Goal: Task Accomplishment & Management: Complete application form

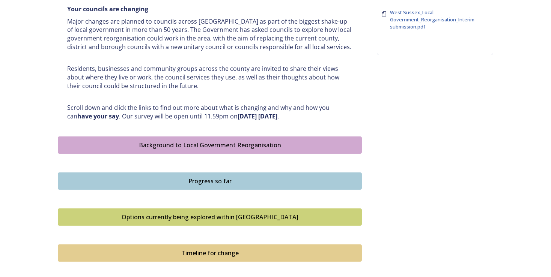
scroll to position [356, 0]
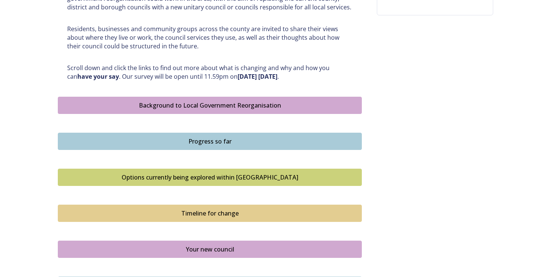
click at [213, 106] on div "Background to Local Government Reorganisation" at bounding box center [210, 105] width 296 height 9
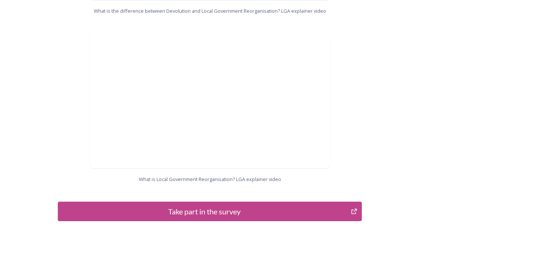
scroll to position [787, 0]
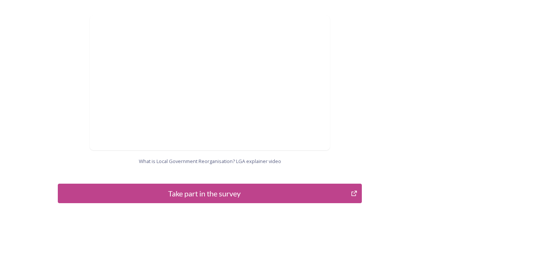
click at [208, 188] on div "Take part in the survey" at bounding box center [204, 193] width 285 height 11
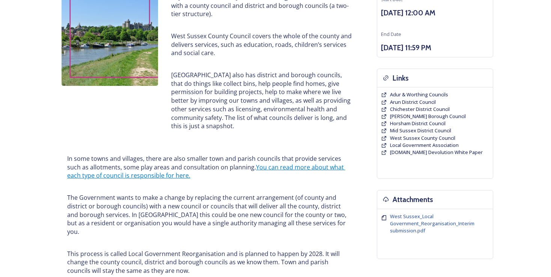
scroll to position [0, 0]
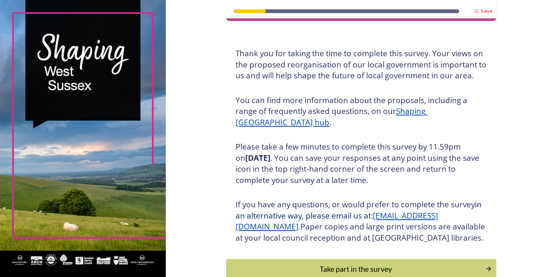
scroll to position [48, 0]
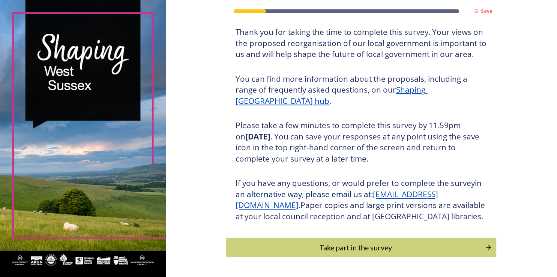
click at [426, 90] on u "Shaping [GEOGRAPHIC_DATA] hub" at bounding box center [332, 95] width 192 height 22
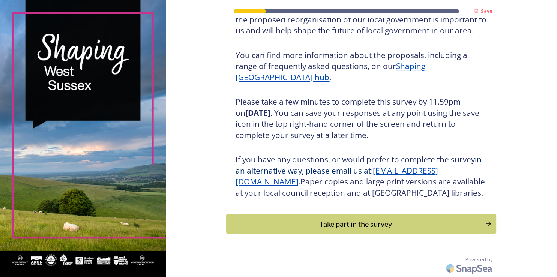
scroll to position [83, 0]
click at [439, 223] on div "Take part in the survey" at bounding box center [356, 223] width 254 height 11
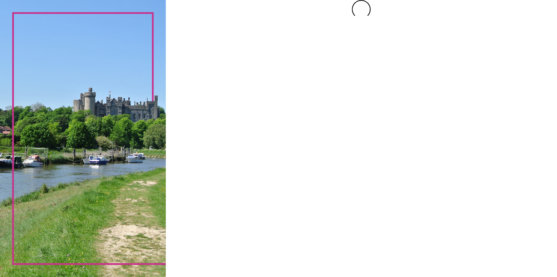
scroll to position [0, 0]
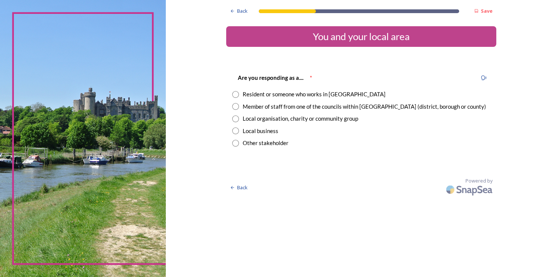
click at [235, 94] on input "radio" at bounding box center [235, 94] width 7 height 7
radio input "true"
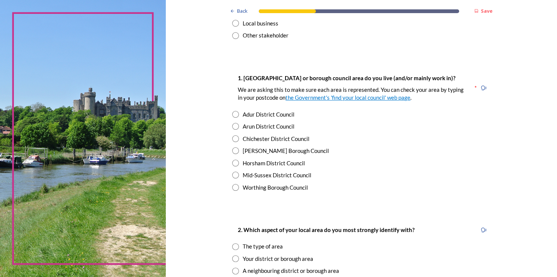
scroll to position [146, 0]
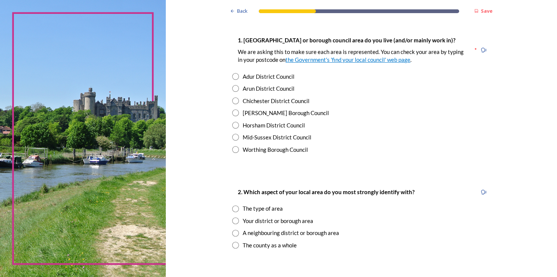
click at [234, 102] on input "radio" at bounding box center [235, 101] width 7 height 7
radio input "true"
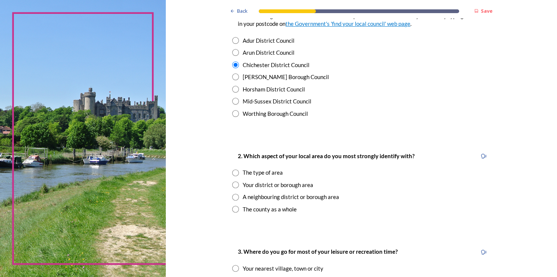
scroll to position [292, 0]
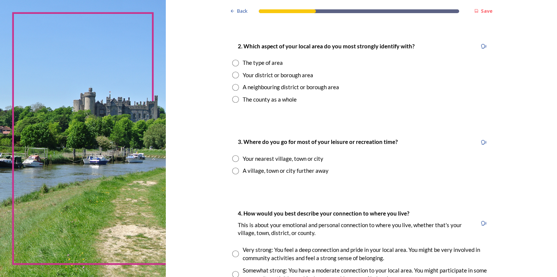
click at [233, 75] on input "radio" at bounding box center [235, 75] width 7 height 7
radio input "true"
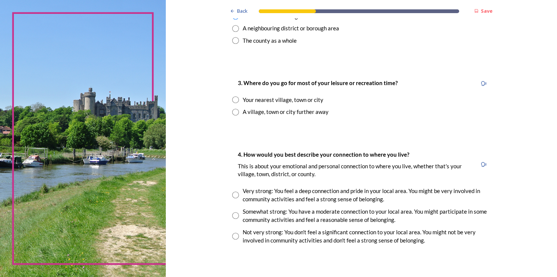
scroll to position [340, 0]
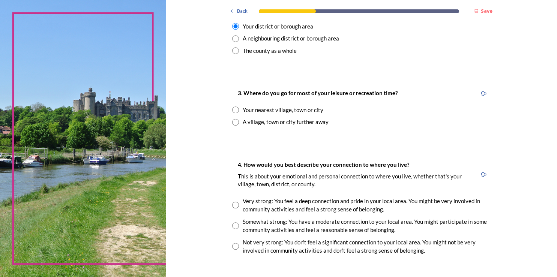
click at [232, 108] on input "radio" at bounding box center [235, 110] width 7 height 7
radio input "true"
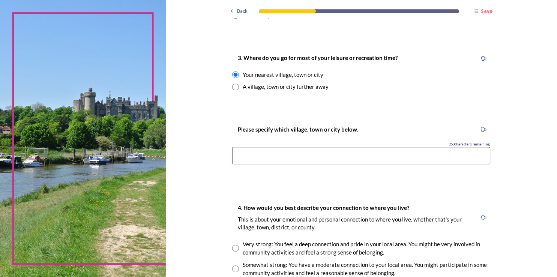
scroll to position [389, 0]
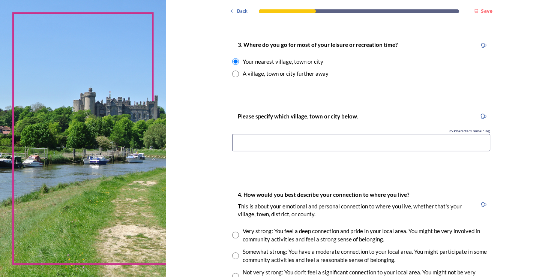
click at [255, 146] on input at bounding box center [361, 142] width 258 height 17
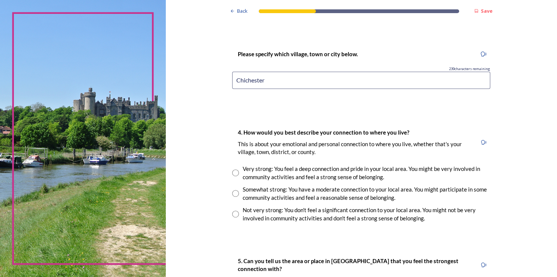
scroll to position [535, 0]
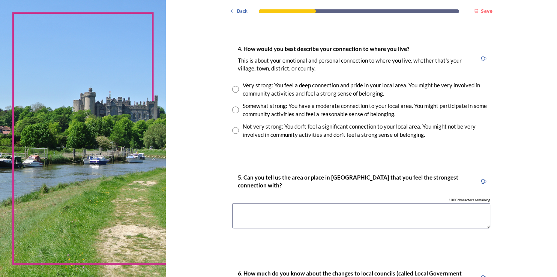
type input "Chichester"
click at [233, 89] on input "radio" at bounding box center [235, 89] width 7 height 7
radio input "true"
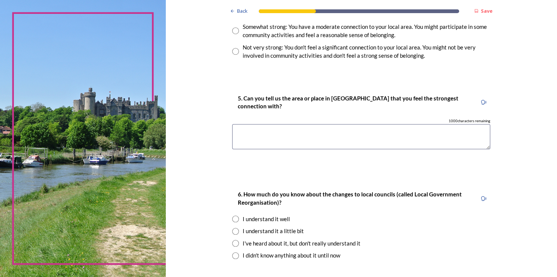
scroll to position [632, 0]
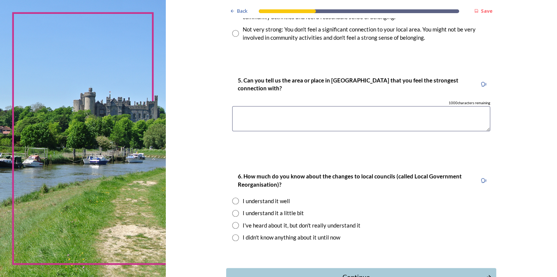
click at [248, 113] on textarea at bounding box center [361, 118] width 258 height 25
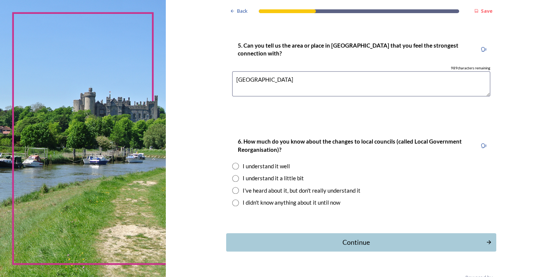
scroll to position [683, 0]
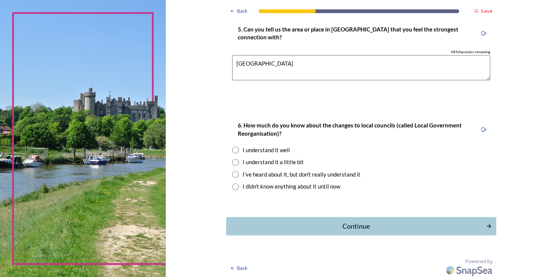
type textarea "Southbourne"
click at [232, 160] on input "radio" at bounding box center [235, 162] width 7 height 7
radio input "true"
click at [350, 224] on div "Continue" at bounding box center [356, 226] width 254 height 10
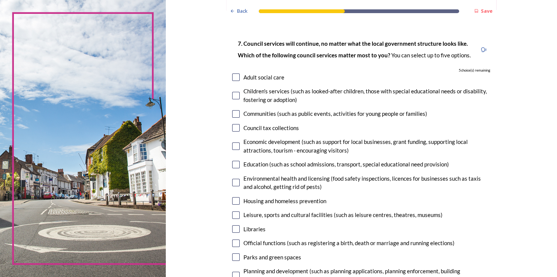
scroll to position [48, 0]
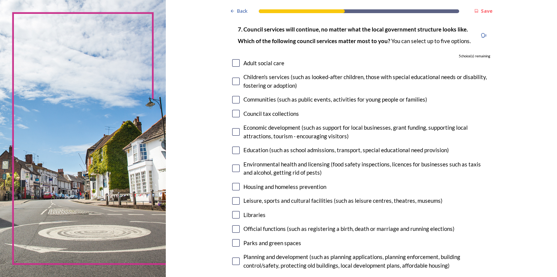
click at [233, 81] on input "checkbox" at bounding box center [236, 82] width 8 height 8
checkbox input "true"
click at [233, 148] on input "checkbox" at bounding box center [236, 151] width 8 height 8
checkbox input "true"
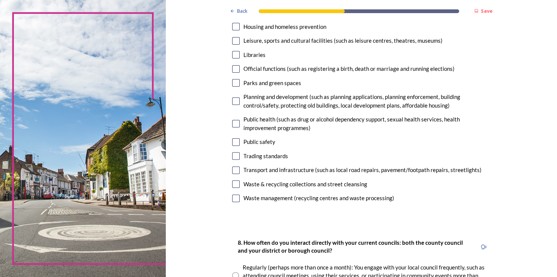
scroll to position [194, 0]
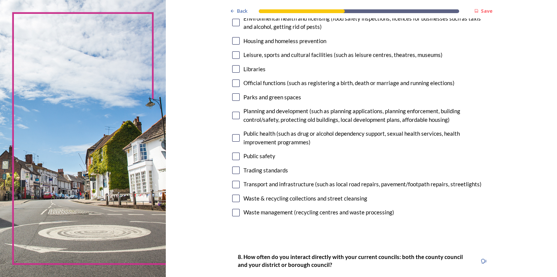
click at [235, 156] on input "checkbox" at bounding box center [236, 157] width 8 height 8
checkbox input "true"
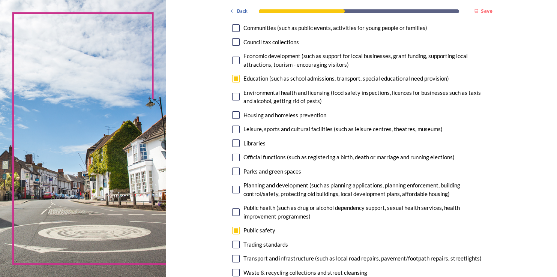
scroll to position [97, 0]
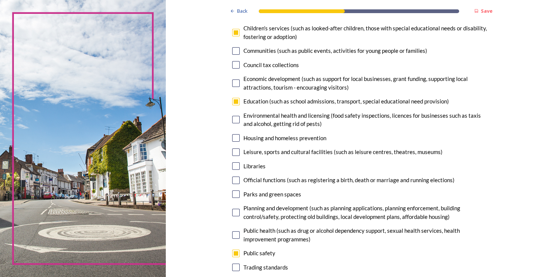
click at [235, 136] on input "checkbox" at bounding box center [236, 138] width 8 height 8
checkbox input "true"
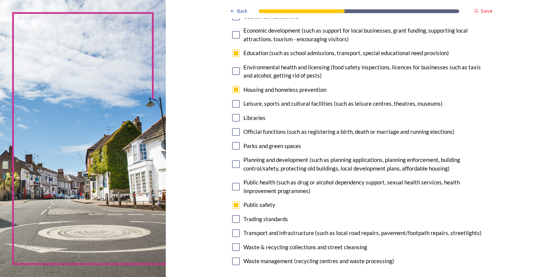
scroll to position [194, 0]
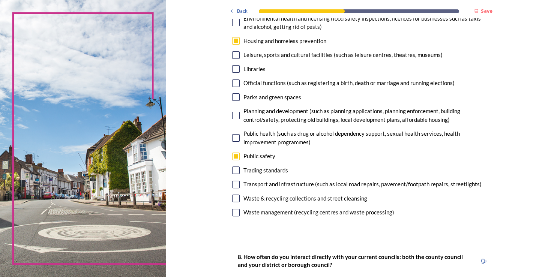
click at [233, 184] on input "checkbox" at bounding box center [236, 185] width 8 height 8
checkbox input "true"
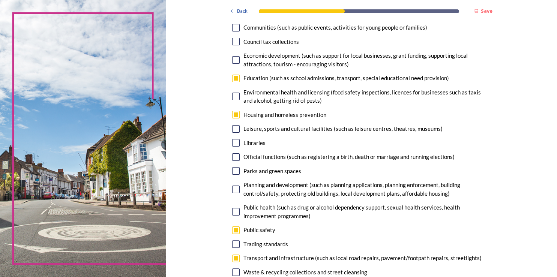
scroll to position [97, 0]
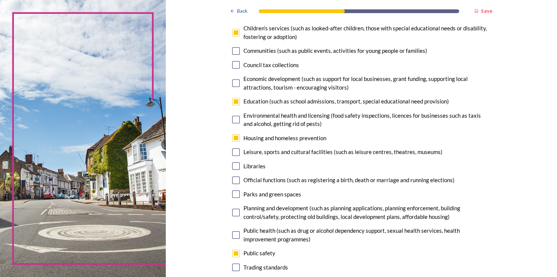
click at [232, 101] on input "checkbox" at bounding box center [236, 102] width 8 height 8
checkbox input "false"
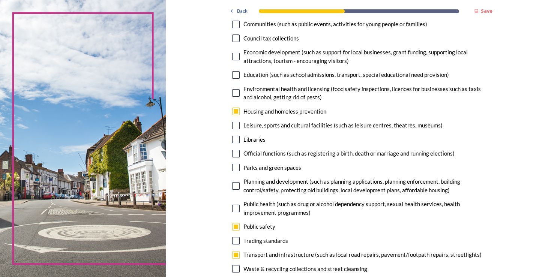
scroll to position [146, 0]
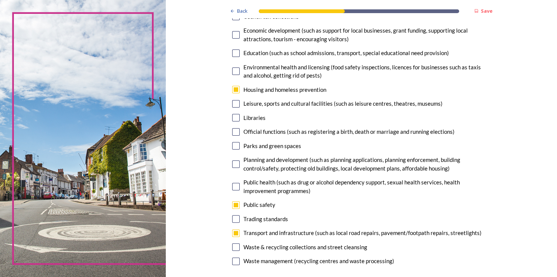
click at [233, 104] on input "checkbox" at bounding box center [236, 104] width 8 height 8
checkbox input "true"
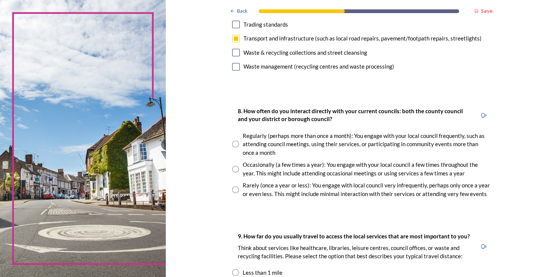
scroll to position [389, 0]
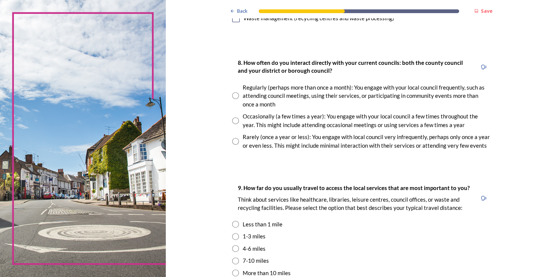
click at [233, 121] on input "radio" at bounding box center [235, 120] width 7 height 7
radio input "true"
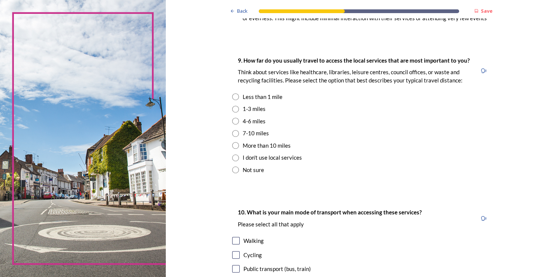
scroll to position [535, 0]
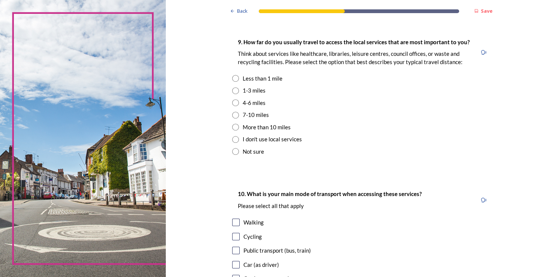
click at [232, 78] on input "radio" at bounding box center [235, 78] width 7 height 7
radio input "true"
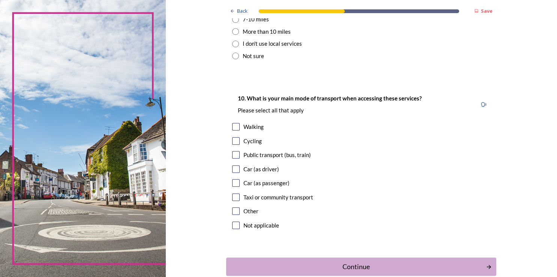
scroll to position [632, 0]
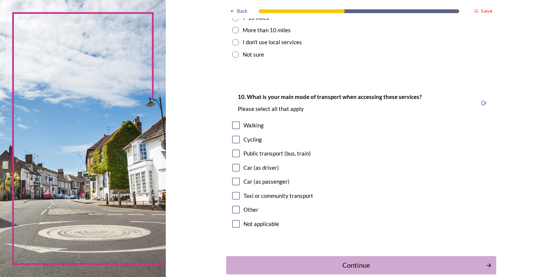
click at [232, 125] on input "checkbox" at bounding box center [236, 126] width 8 height 8
checkbox input "true"
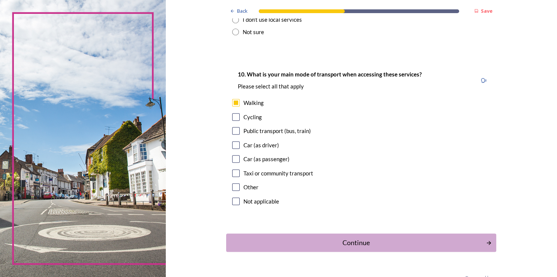
scroll to position [672, 0]
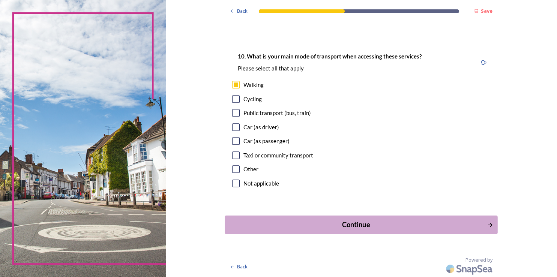
click at [364, 221] on div "Continue" at bounding box center [356, 225] width 254 height 10
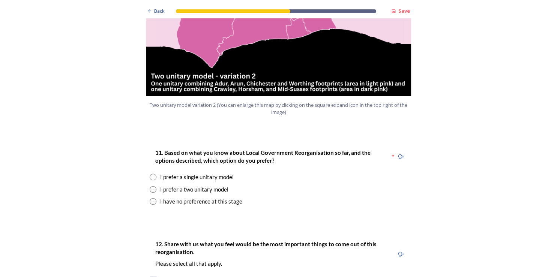
scroll to position [924, 0]
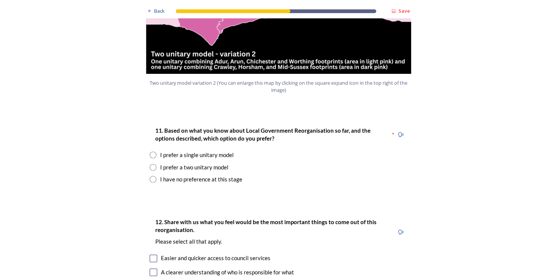
click at [150, 164] on input "radio" at bounding box center [153, 167] width 7 height 7
radio input "true"
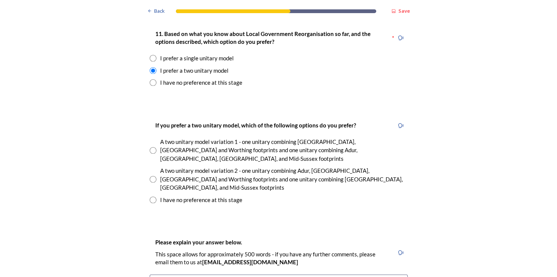
scroll to position [1021, 0]
click at [150, 176] on input "radio" at bounding box center [153, 179] width 7 height 7
radio input "true"
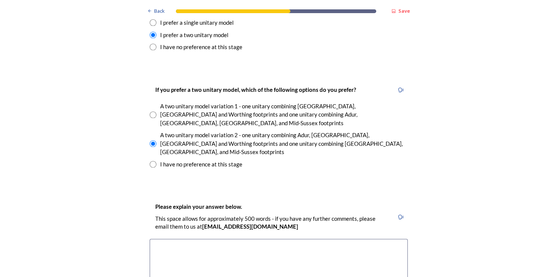
scroll to position [1070, 0]
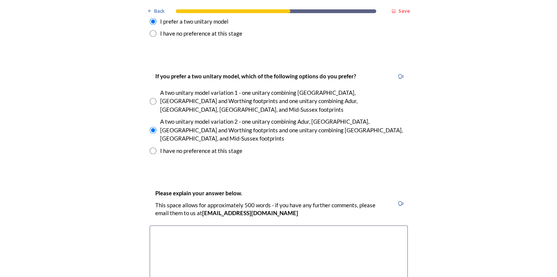
click at [164, 226] on textarea at bounding box center [279, 268] width 258 height 84
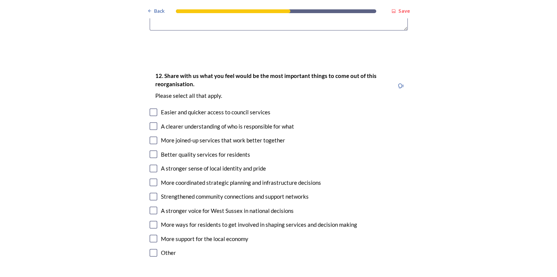
scroll to position [1361, 0]
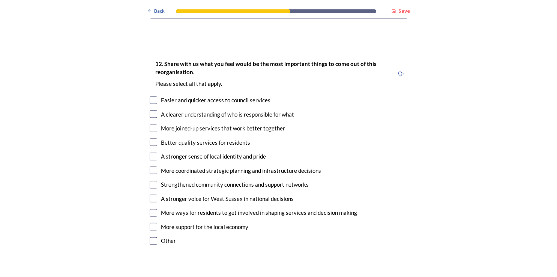
type textarea "It has to be best to have decisions made closer to the local communities. The M…"
click at [150, 110] on input "checkbox" at bounding box center [154, 114] width 8 height 8
checkbox input "true"
click at [150, 138] on input "checkbox" at bounding box center [154, 142] width 8 height 8
checkbox input "true"
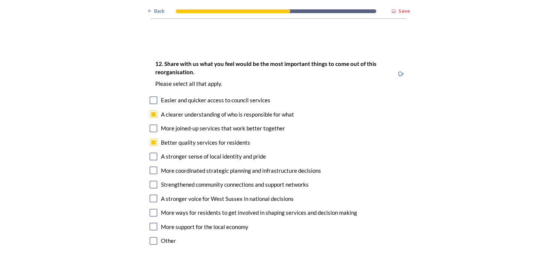
click at [150, 167] on input "checkbox" at bounding box center [154, 171] width 8 height 8
checkbox input "true"
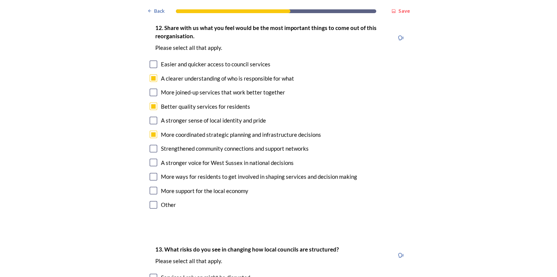
scroll to position [1410, 0]
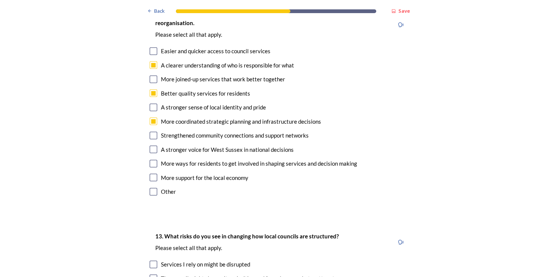
click at [151, 146] on input "checkbox" at bounding box center [154, 150] width 8 height 8
checkbox input "true"
click at [151, 160] on input "checkbox" at bounding box center [154, 164] width 8 height 8
checkbox input "true"
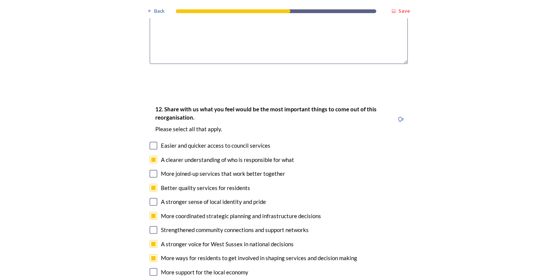
scroll to position [1313, 0]
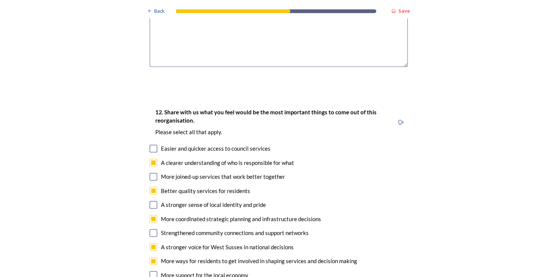
click at [151, 173] on input "checkbox" at bounding box center [154, 177] width 8 height 8
checkbox input "true"
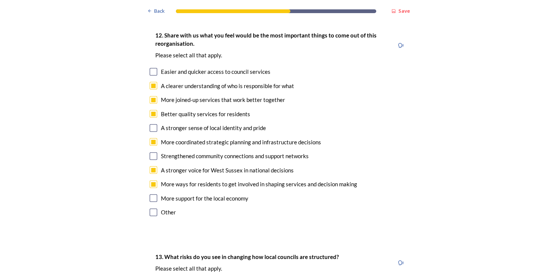
scroll to position [1410, 0]
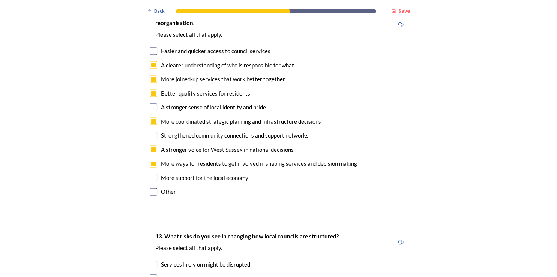
click at [150, 132] on input "checkbox" at bounding box center [154, 136] width 8 height 8
checkbox input "true"
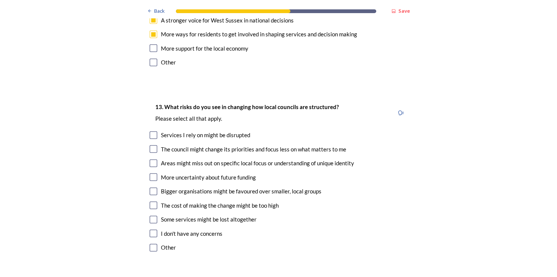
scroll to position [1556, 0]
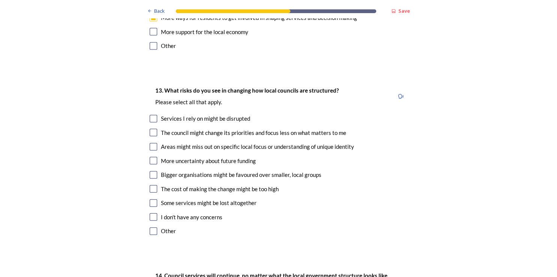
click at [152, 115] on input "checkbox" at bounding box center [154, 119] width 8 height 8
checkbox input "true"
click at [153, 129] on input "checkbox" at bounding box center [154, 133] width 8 height 8
checkbox input "true"
click at [150, 143] on input "checkbox" at bounding box center [154, 147] width 8 height 8
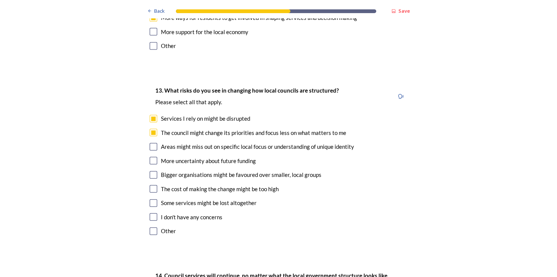
checkbox input "true"
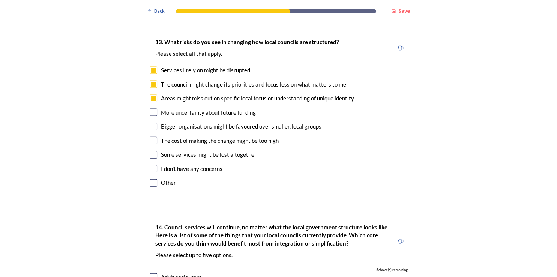
click at [150, 109] on input "checkbox" at bounding box center [154, 113] width 8 height 8
checkbox input "true"
click at [150, 123] on input "checkbox" at bounding box center [154, 127] width 8 height 8
checkbox input "true"
click at [153, 137] on input "checkbox" at bounding box center [154, 141] width 8 height 8
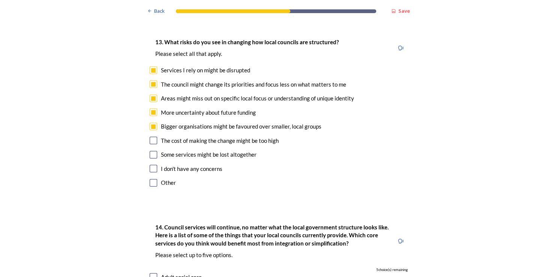
checkbox input "true"
click at [152, 151] on input "checkbox" at bounding box center [154, 155] width 8 height 8
checkbox input "true"
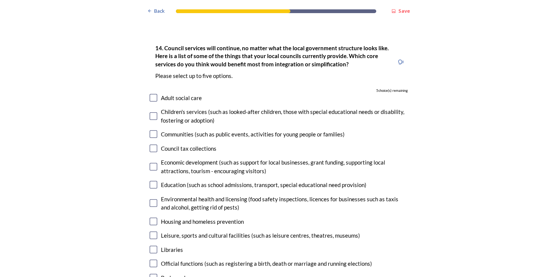
scroll to position [1799, 0]
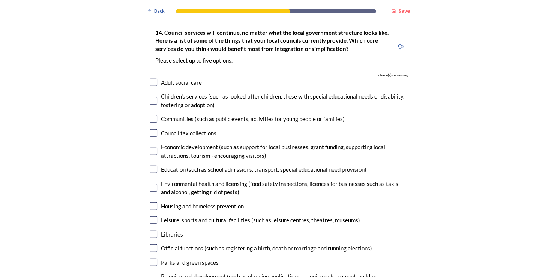
click at [150, 97] on input "checkbox" at bounding box center [154, 101] width 8 height 8
checkbox input "true"
click at [150, 79] on input "checkbox" at bounding box center [154, 83] width 8 height 8
checkbox input "true"
click at [150, 129] on input "checkbox" at bounding box center [154, 133] width 8 height 8
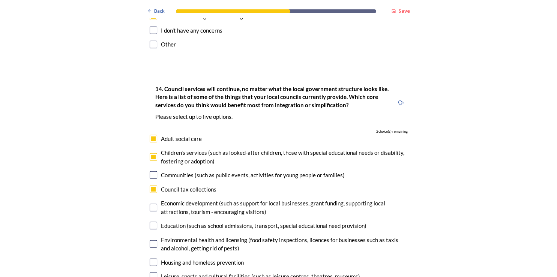
scroll to position [1751, 0]
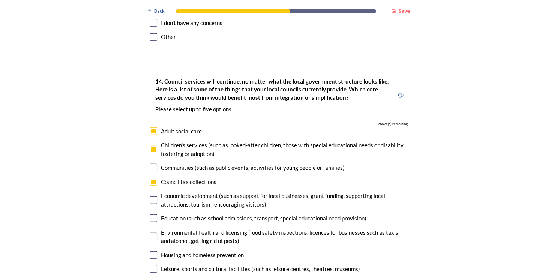
click at [151, 178] on input "checkbox" at bounding box center [154, 182] width 8 height 8
checkbox input "false"
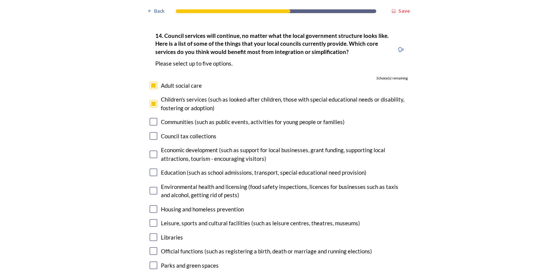
scroll to position [1897, 0]
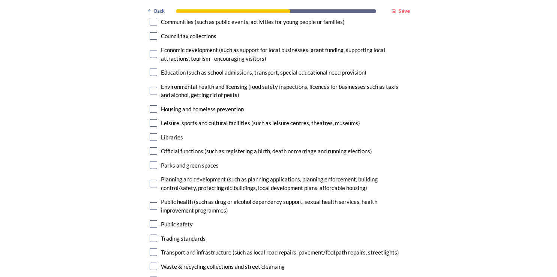
click at [151, 203] on input "checkbox" at bounding box center [154, 207] width 8 height 8
checkbox input "true"
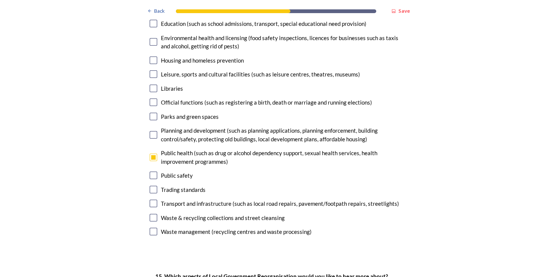
click at [151, 200] on input "checkbox" at bounding box center [154, 204] width 8 height 8
checkbox input "true"
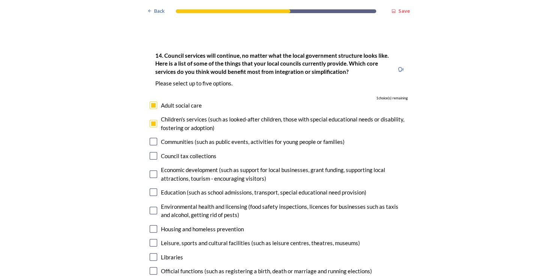
scroll to position [1799, 0]
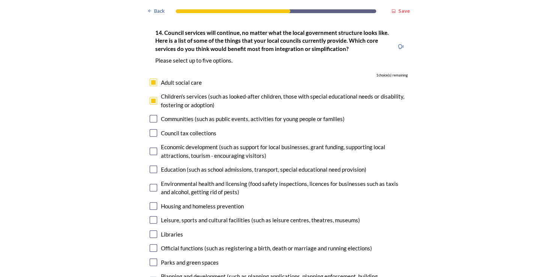
click at [152, 97] on input "checkbox" at bounding box center [154, 101] width 8 height 8
checkbox input "false"
click at [152, 79] on input "checkbox" at bounding box center [154, 83] width 8 height 8
checkbox input "false"
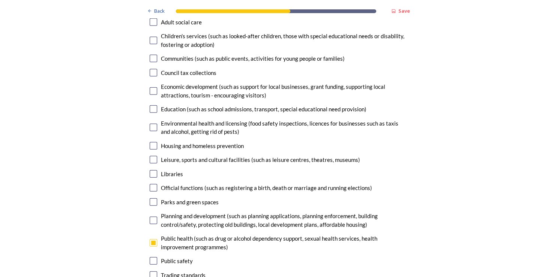
scroll to position [1897, 0]
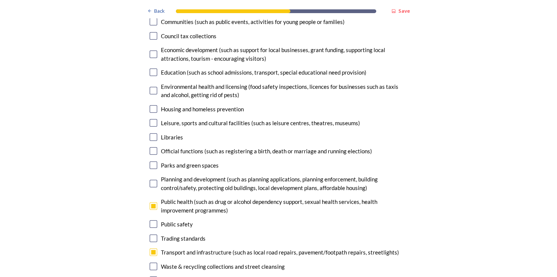
click at [150, 162] on input "checkbox" at bounding box center [154, 166] width 8 height 8
checkbox input "true"
click at [150, 180] on input "checkbox" at bounding box center [154, 184] width 8 height 8
checkbox input "true"
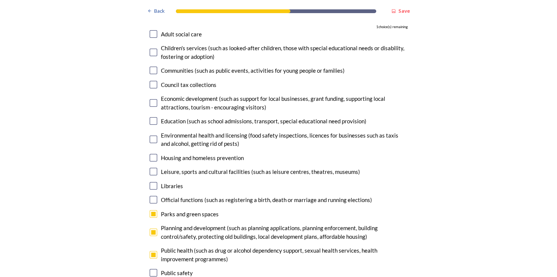
scroll to position [1799, 0]
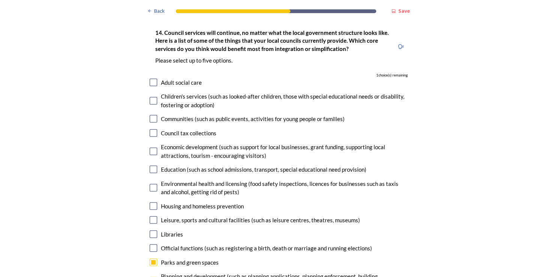
click at [150, 203] on input "checkbox" at bounding box center [154, 207] width 8 height 8
checkbox input "true"
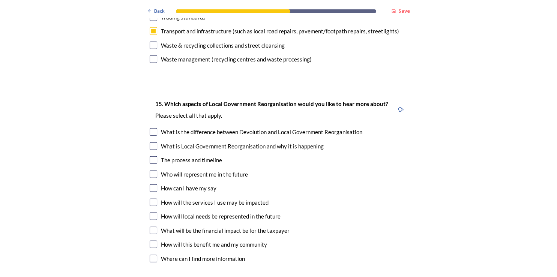
scroll to position [2140, 0]
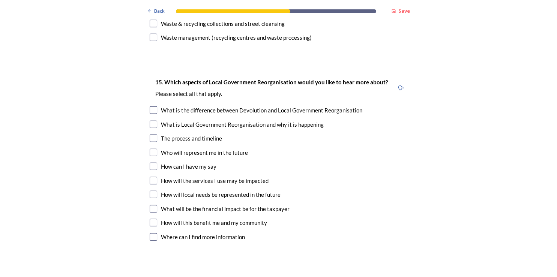
click at [152, 149] on input "checkbox" at bounding box center [154, 153] width 8 height 8
checkbox input "true"
click at [150, 135] on input "checkbox" at bounding box center [154, 139] width 8 height 8
checkbox input "true"
click at [150, 163] on input "checkbox" at bounding box center [154, 167] width 8 height 8
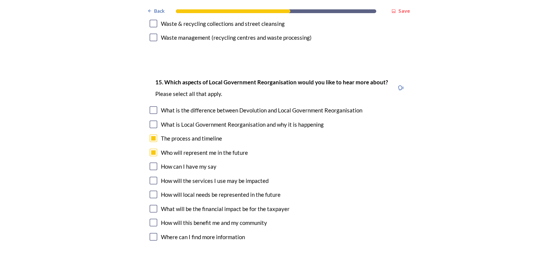
checkbox input "true"
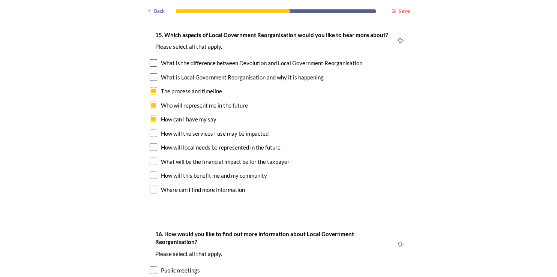
scroll to position [2188, 0]
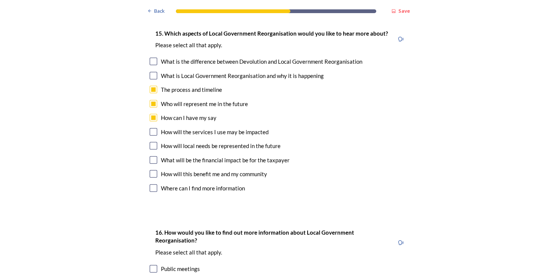
click at [150, 128] on input "checkbox" at bounding box center [154, 132] width 8 height 8
checkbox input "true"
click at [151, 142] on input "checkbox" at bounding box center [154, 146] width 8 height 8
checkbox input "true"
click at [150, 156] on input "checkbox" at bounding box center [154, 160] width 8 height 8
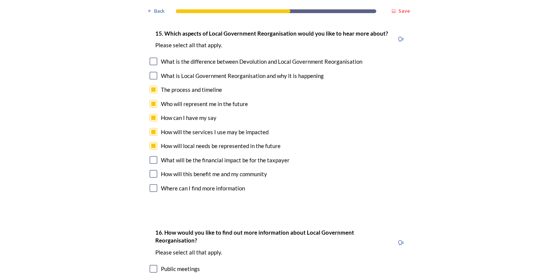
checkbox input "true"
click at [150, 170] on input "checkbox" at bounding box center [154, 174] width 8 height 8
checkbox input "true"
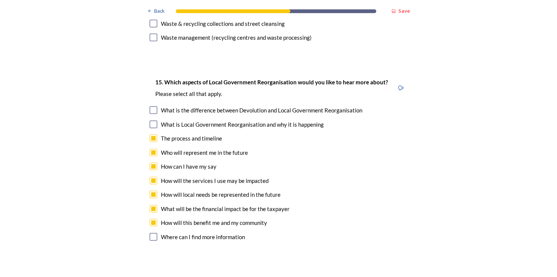
click at [150, 233] on input "checkbox" at bounding box center [154, 237] width 8 height 8
checkbox input "true"
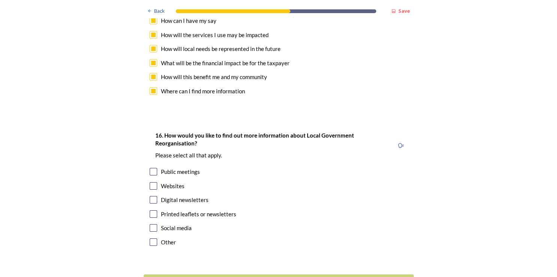
click at [151, 182] on input "checkbox" at bounding box center [154, 186] width 8 height 8
checkbox input "true"
click at [150, 224] on input "checkbox" at bounding box center [154, 228] width 8 height 8
checkbox input "true"
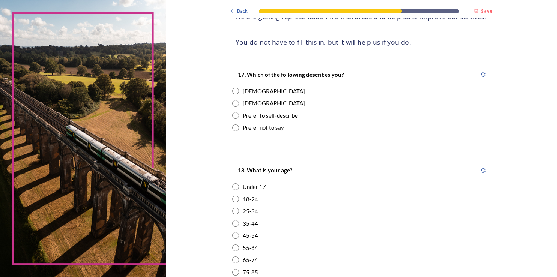
scroll to position [97, 0]
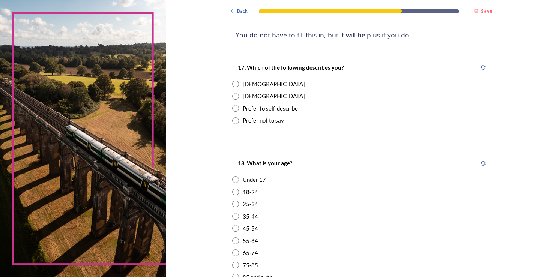
click at [233, 83] on input "radio" at bounding box center [235, 84] width 7 height 7
radio input "true"
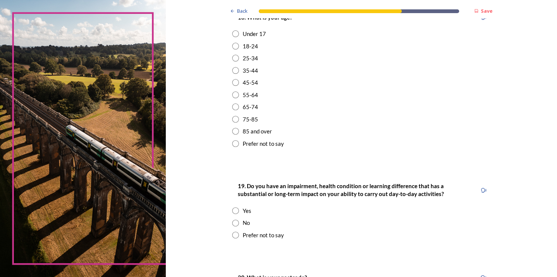
click at [232, 106] on input "radio" at bounding box center [235, 107] width 7 height 7
radio input "true"
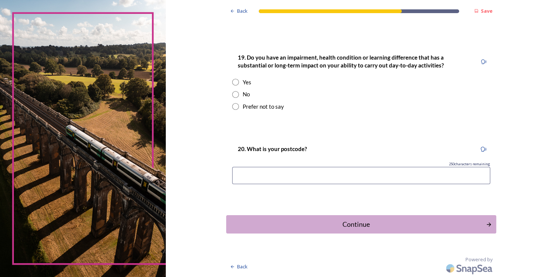
scroll to position [371, 0]
click at [233, 94] on input "radio" at bounding box center [235, 95] width 7 height 7
radio input "true"
click at [251, 174] on input at bounding box center [361, 175] width 258 height 17
type input "PO10 8JP"
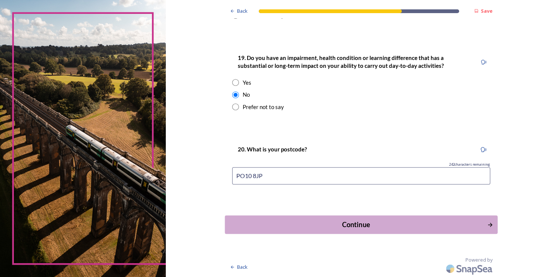
click at [476, 224] on div "Continue" at bounding box center [356, 225] width 254 height 10
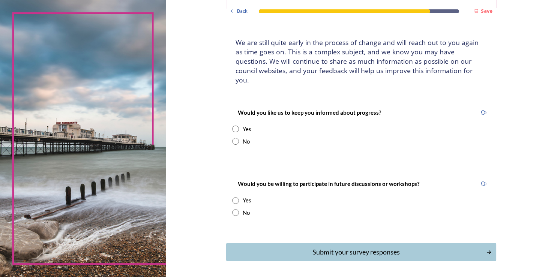
scroll to position [54, 0]
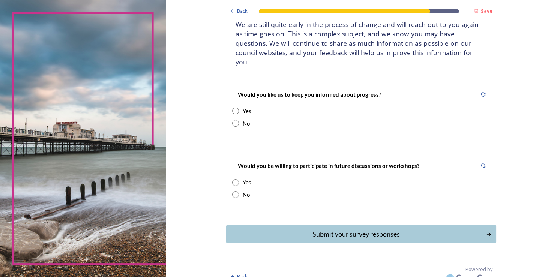
click at [233, 108] on input "radio" at bounding box center [235, 111] width 7 height 7
radio input "true"
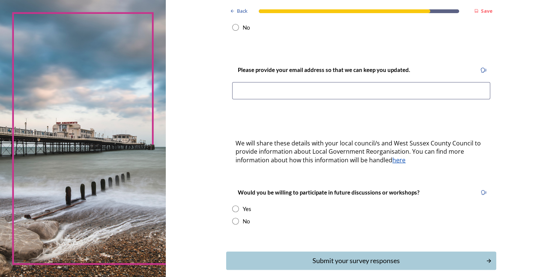
scroll to position [152, 0]
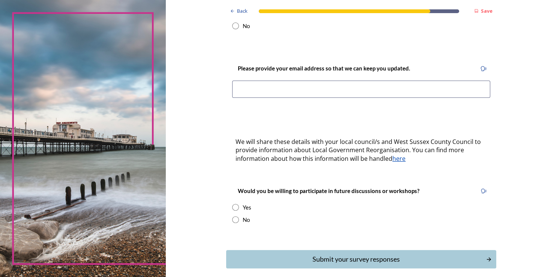
click at [246, 84] on input at bounding box center [361, 89] width 258 height 17
type input "JLB54@hotmail.co.uk"
click at [299, 155] on div "We will share these details with your local council/s and West Sussex County Co…" at bounding box center [361, 150] width 263 height 35
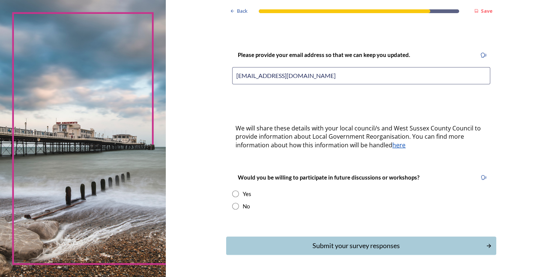
scroll to position [177, 0]
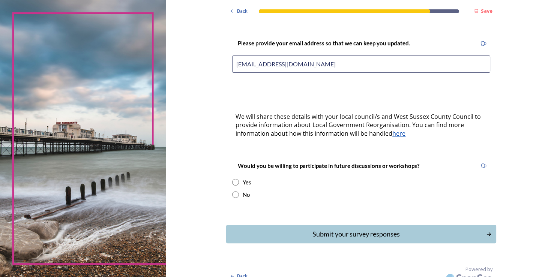
click at [233, 179] on input "radio" at bounding box center [235, 182] width 7 height 7
radio input "true"
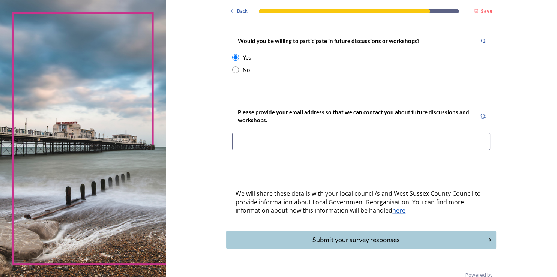
scroll to position [307, 0]
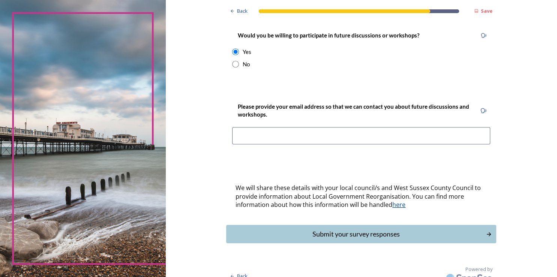
click at [262, 136] on div "Please provide your email address so that we can contact you about future discu…" at bounding box center [361, 126] width 270 height 62
click at [233, 130] on input at bounding box center [361, 135] width 258 height 17
type input "JLB54@hotmail.co.uk"
click at [395, 229] on div "Submit your survey responses" at bounding box center [356, 234] width 254 height 10
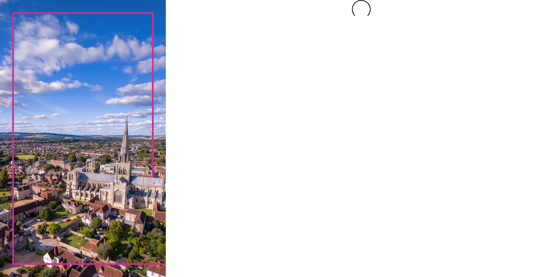
scroll to position [0, 0]
